Goal: Transaction & Acquisition: Purchase product/service

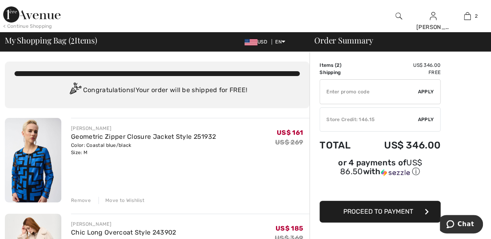
click at [36, 13] on img at bounding box center [31, 14] width 57 height 16
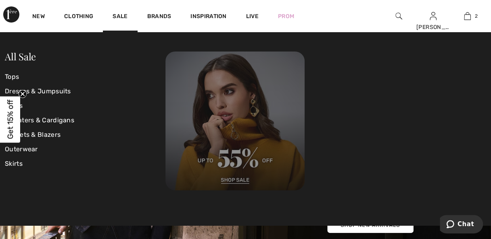
click at [234, 181] on img at bounding box center [234, 121] width 139 height 139
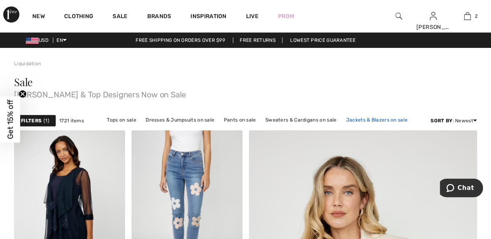
click at [354, 121] on link "Jackets & Blazers on sale" at bounding box center [377, 120] width 70 height 10
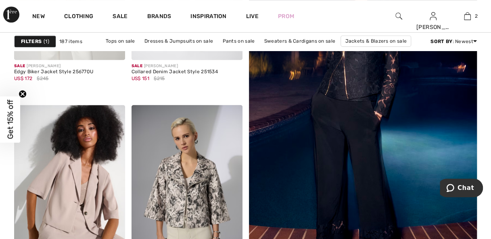
scroll to position [239, 0]
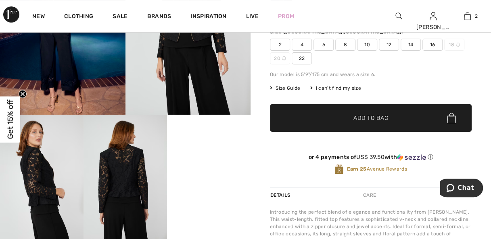
scroll to position [123, 0]
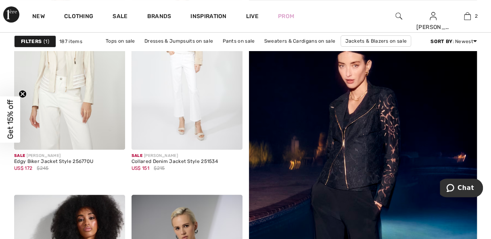
scroll to position [134, 0]
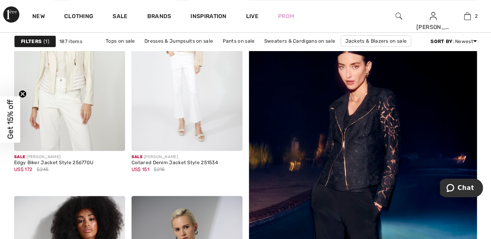
click at [385, 154] on img at bounding box center [363, 190] width 274 height 410
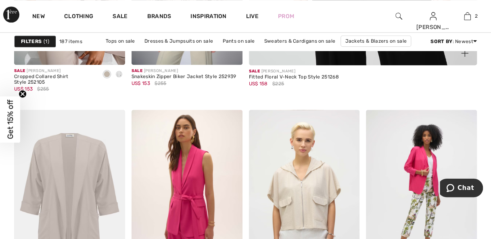
scroll to position [433, 0]
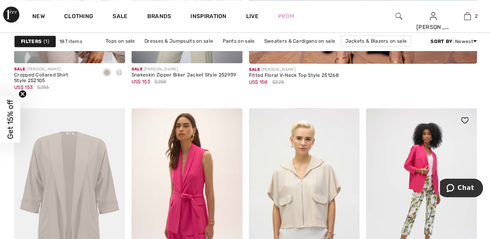
click at [450, 130] on div at bounding box center [459, 124] width 33 height 33
click at [448, 178] on img at bounding box center [421, 191] width 111 height 166
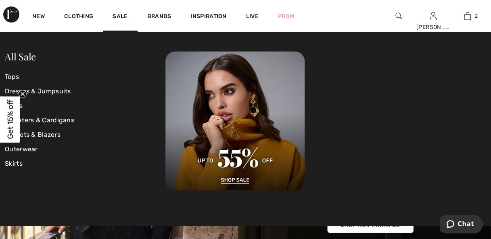
drag, startPoint x: 115, startPoint y: 17, endPoint x: 342, endPoint y: 56, distance: 230.1
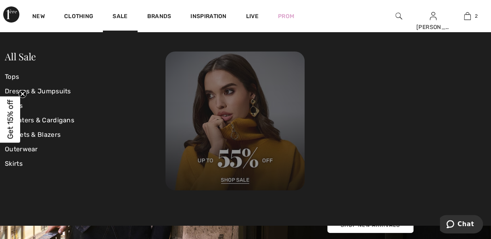
drag, startPoint x: 342, startPoint y: 56, endPoint x: 226, endPoint y: 183, distance: 171.8
drag, startPoint x: 226, startPoint y: 183, endPoint x: 219, endPoint y: 183, distance: 7.3
click at [219, 183] on img at bounding box center [234, 121] width 139 height 139
click at [231, 181] on img at bounding box center [234, 121] width 139 height 139
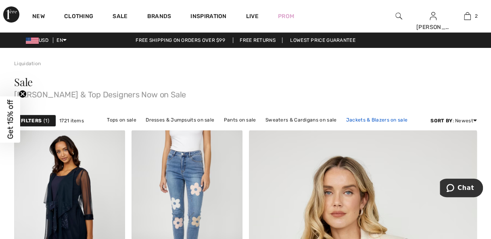
drag, startPoint x: 380, startPoint y: 120, endPoint x: 366, endPoint y: 120, distance: 14.1
click at [366, 120] on link "Jackets & Blazers on sale" at bounding box center [377, 120] width 70 height 10
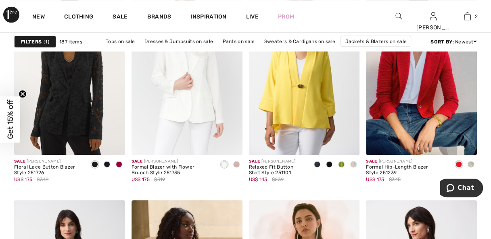
scroll to position [2193, 0]
